Goal: Task Accomplishment & Management: Manage account settings

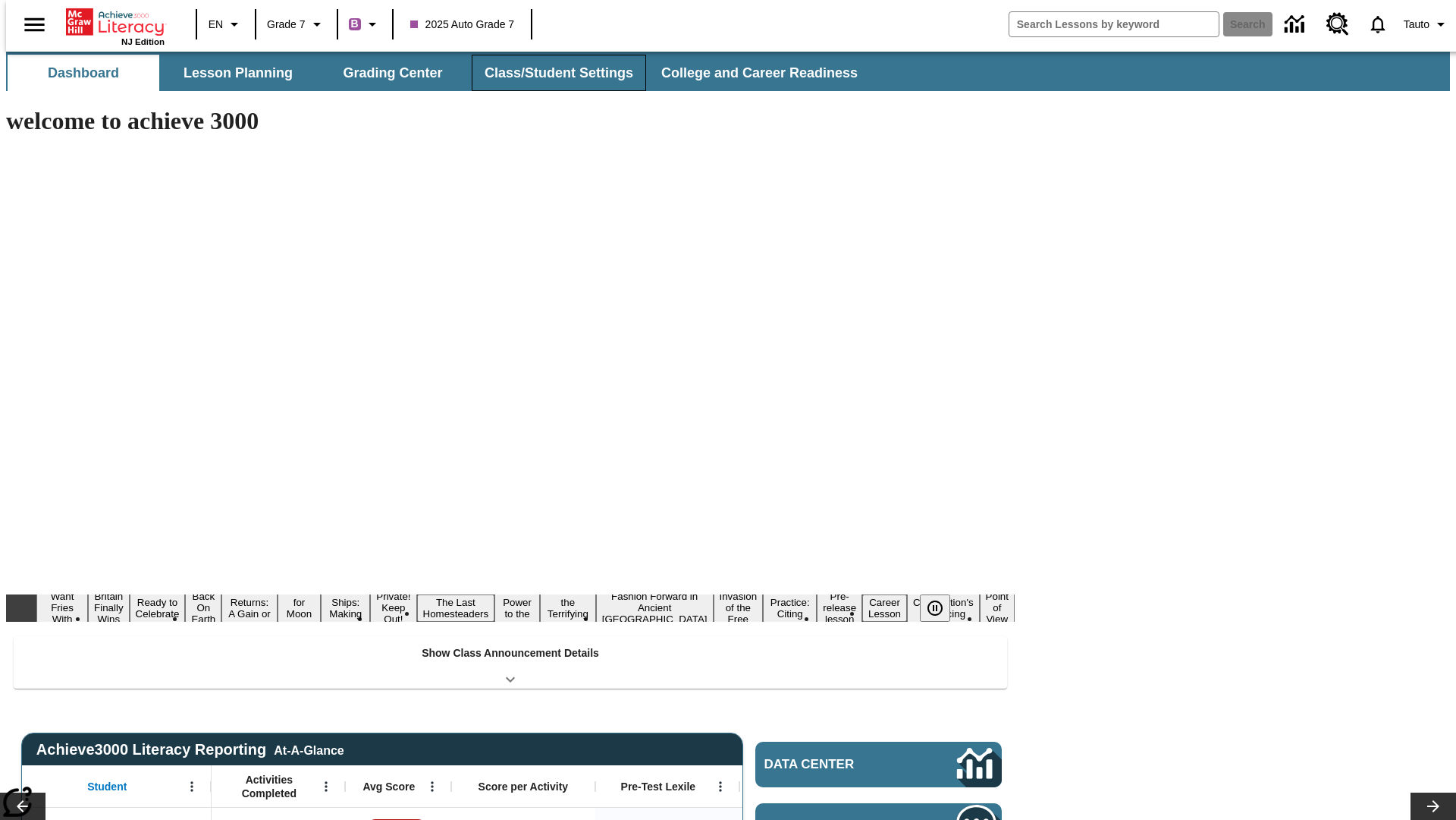
click at [551, 73] on button "Class/Student Settings" at bounding box center [559, 73] width 175 height 36
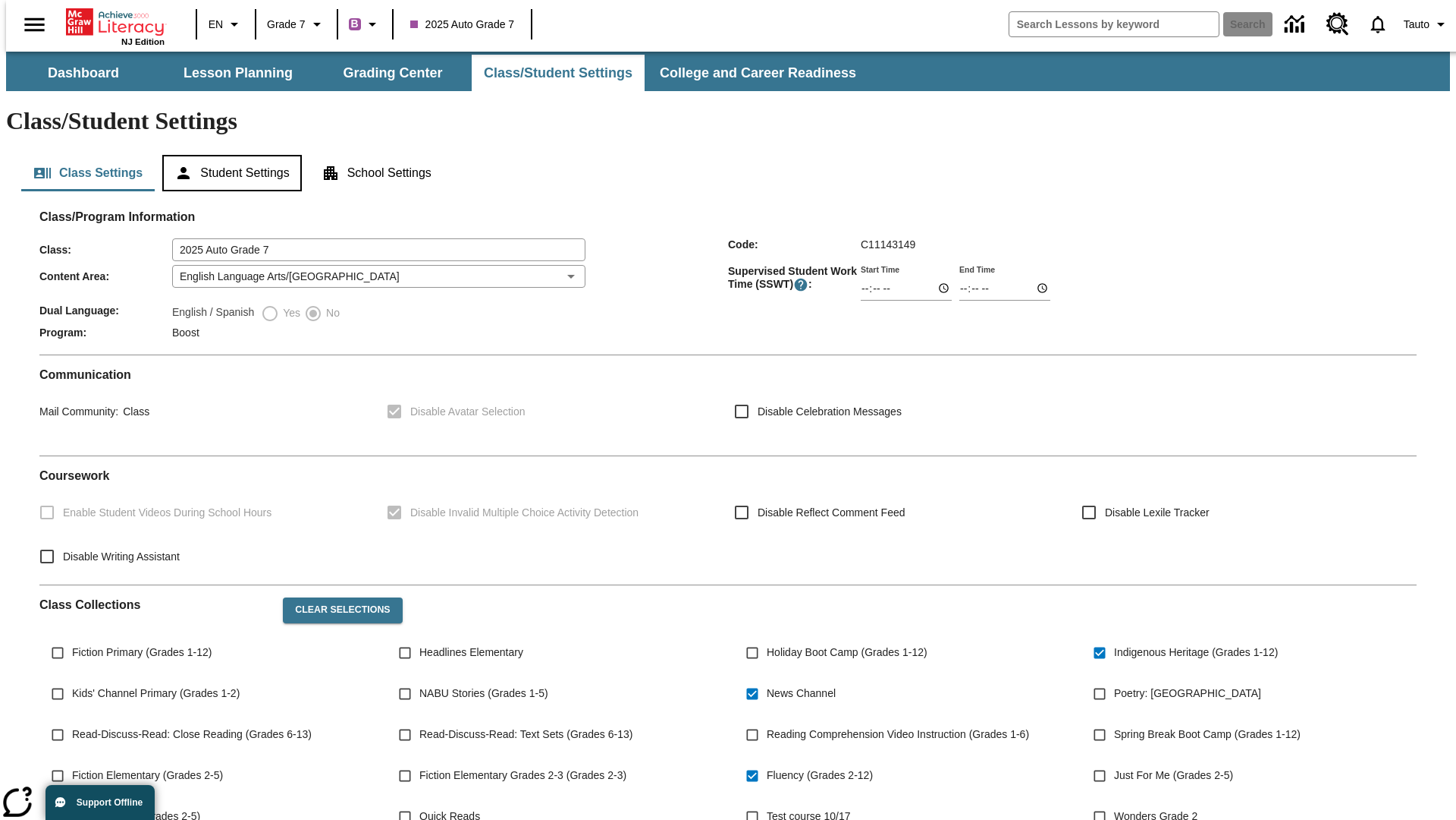
click at [229, 155] on button "Student Settings" at bounding box center [231, 173] width 138 height 36
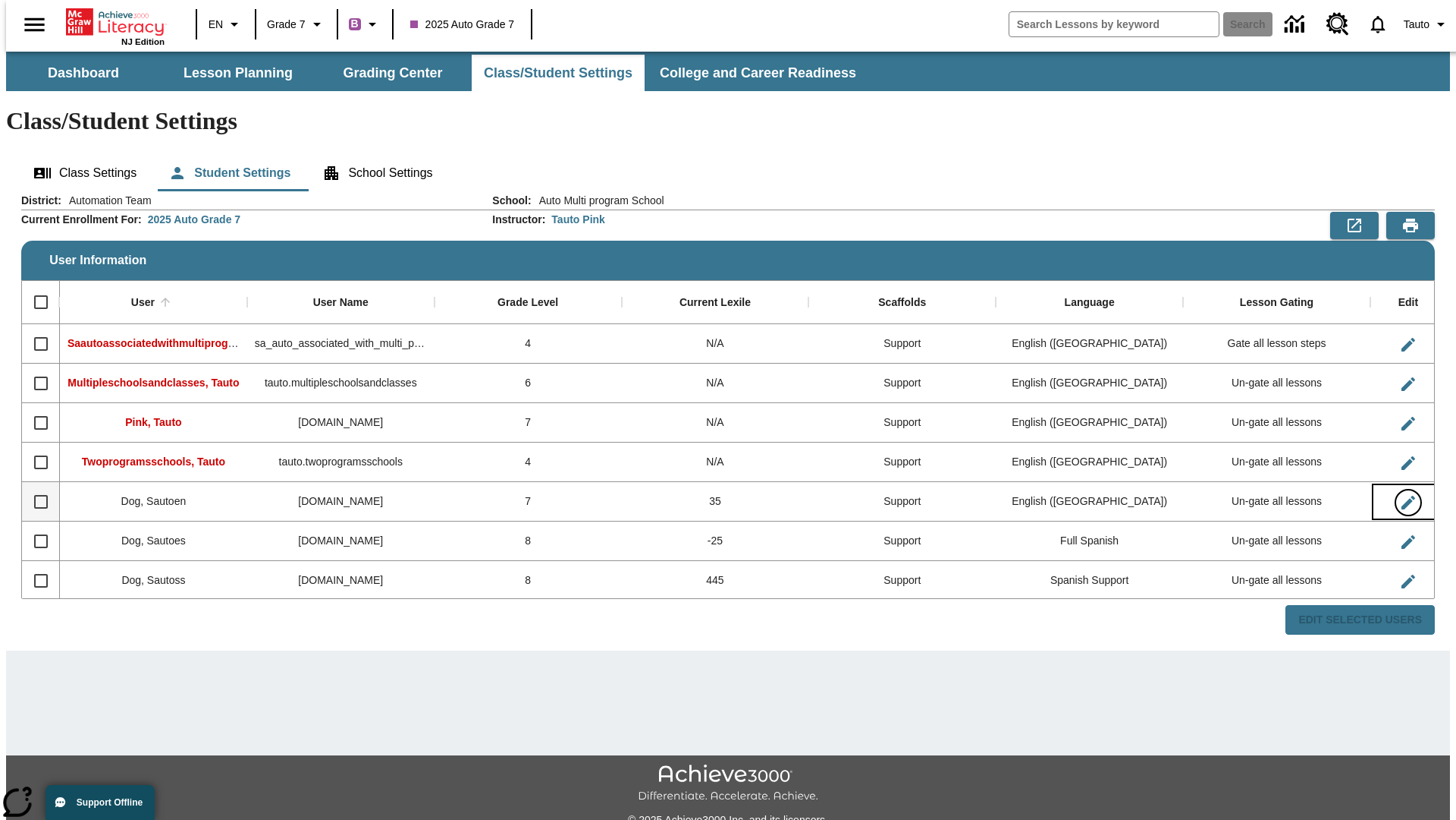
click at [1401, 496] on icon "Edit User" at bounding box center [1408, 502] width 14 height 14
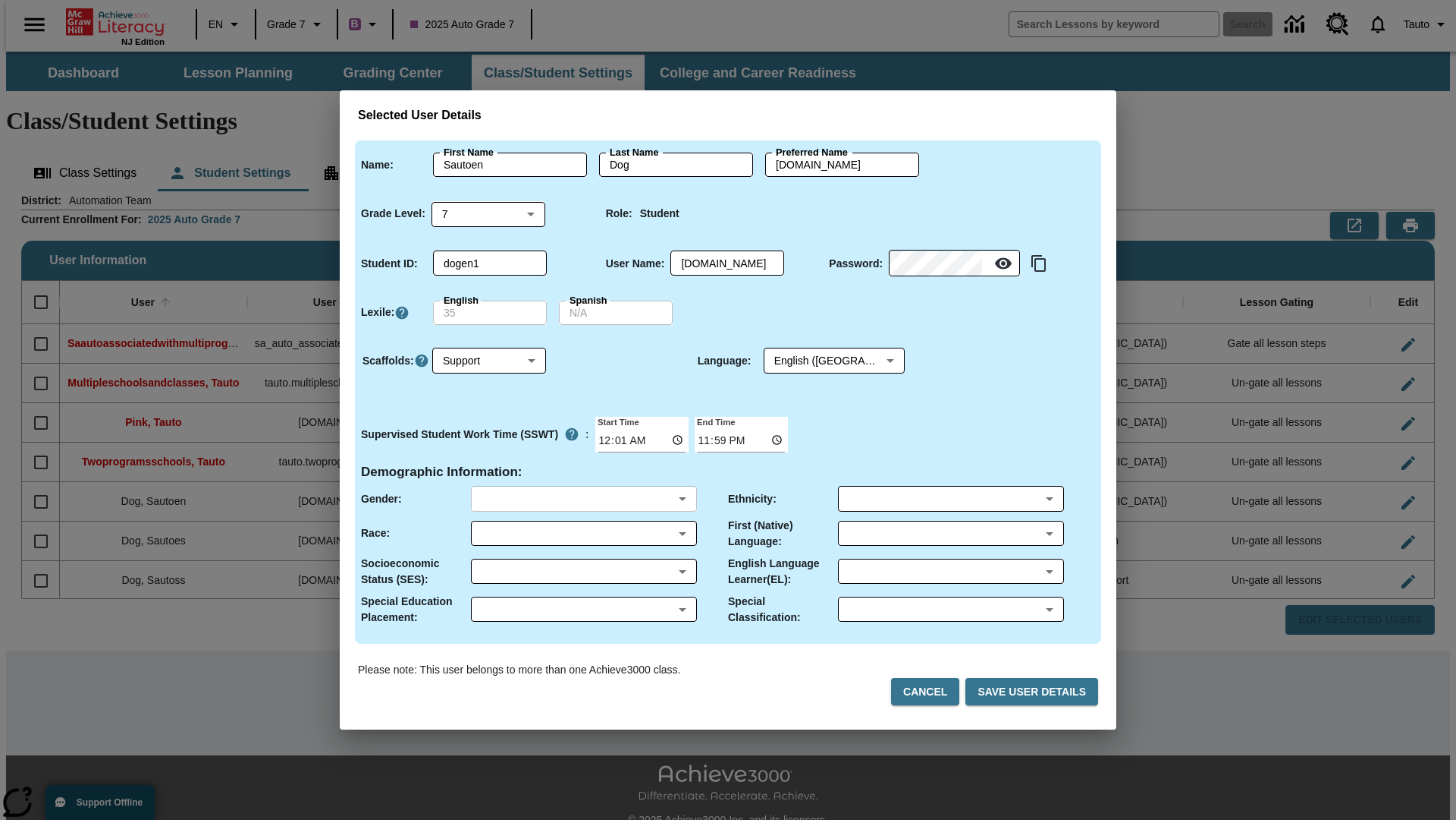
click at [584, 498] on body "Skip to main content NJ Edition EN Grade 7 B 2025 Auto Grade 7 Search 0 Tauto D…" at bounding box center [728, 453] width 1444 height 802
click at [584, 533] on body "Skip to main content NJ Edition EN Grade 7 B 2025 Auto Grade 7 Search 0 Tauto D…" at bounding box center [728, 453] width 1444 height 802
click at [584, 570] on body "Skip to main content NJ Edition EN Grade 7 B 2025 Auto Grade 7 Search 0 Tauto D…" at bounding box center [728, 453] width 1444 height 802
click at [584, 609] on body "Skip to main content NJ Edition EN Grade 7 B 2025 Auto Grade 7 Search 0 Tauto D…" at bounding box center [728, 453] width 1444 height 802
click at [951, 498] on body "Skip to main content NJ Edition EN Grade 7 B 2025 Auto Grade 7 Search 0 Tauto D…" at bounding box center [728, 453] width 1444 height 802
